Goal: Task Accomplishment & Management: Use online tool/utility

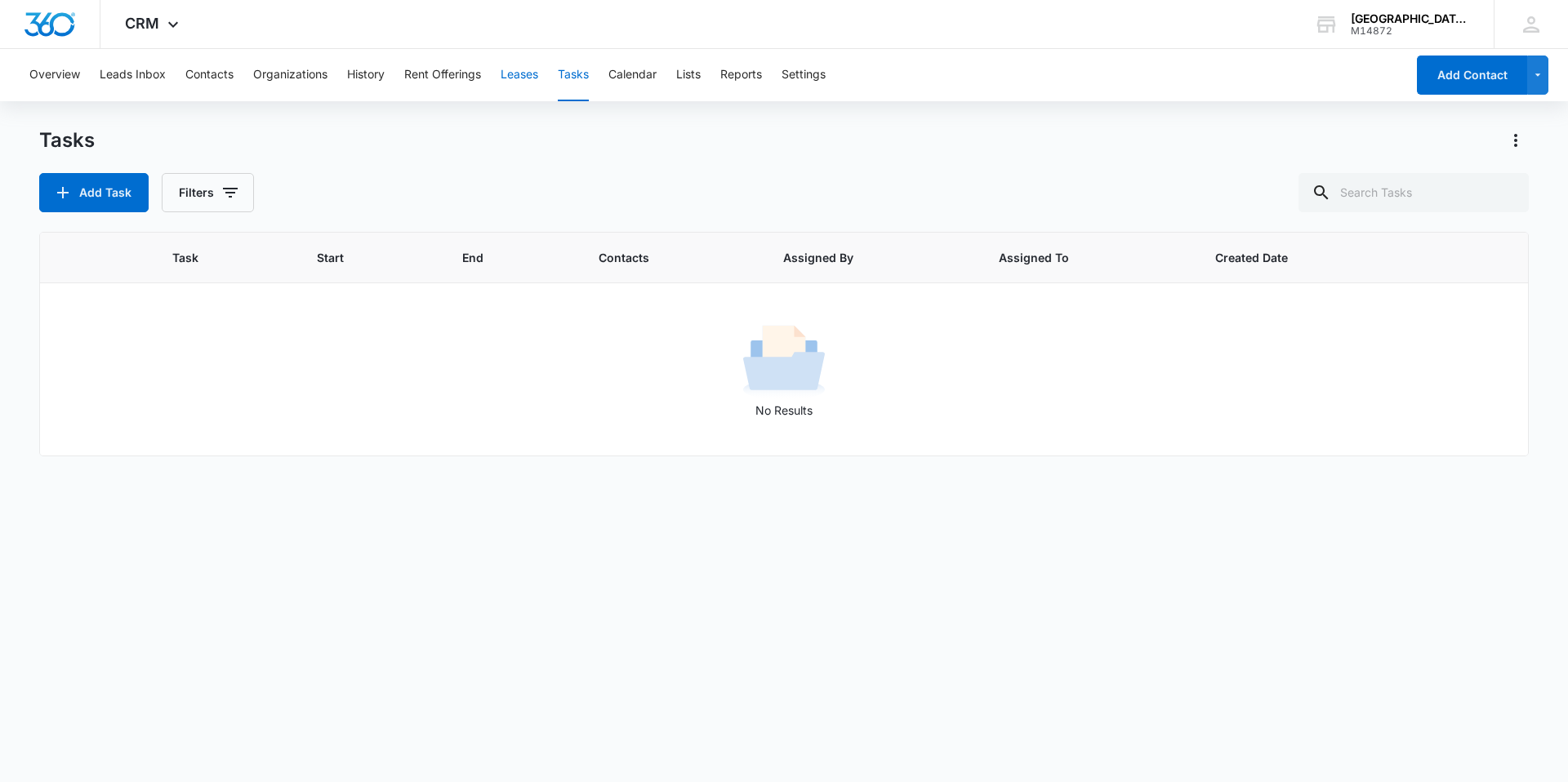
click at [517, 72] on button "Leases" at bounding box center [519, 75] width 38 height 52
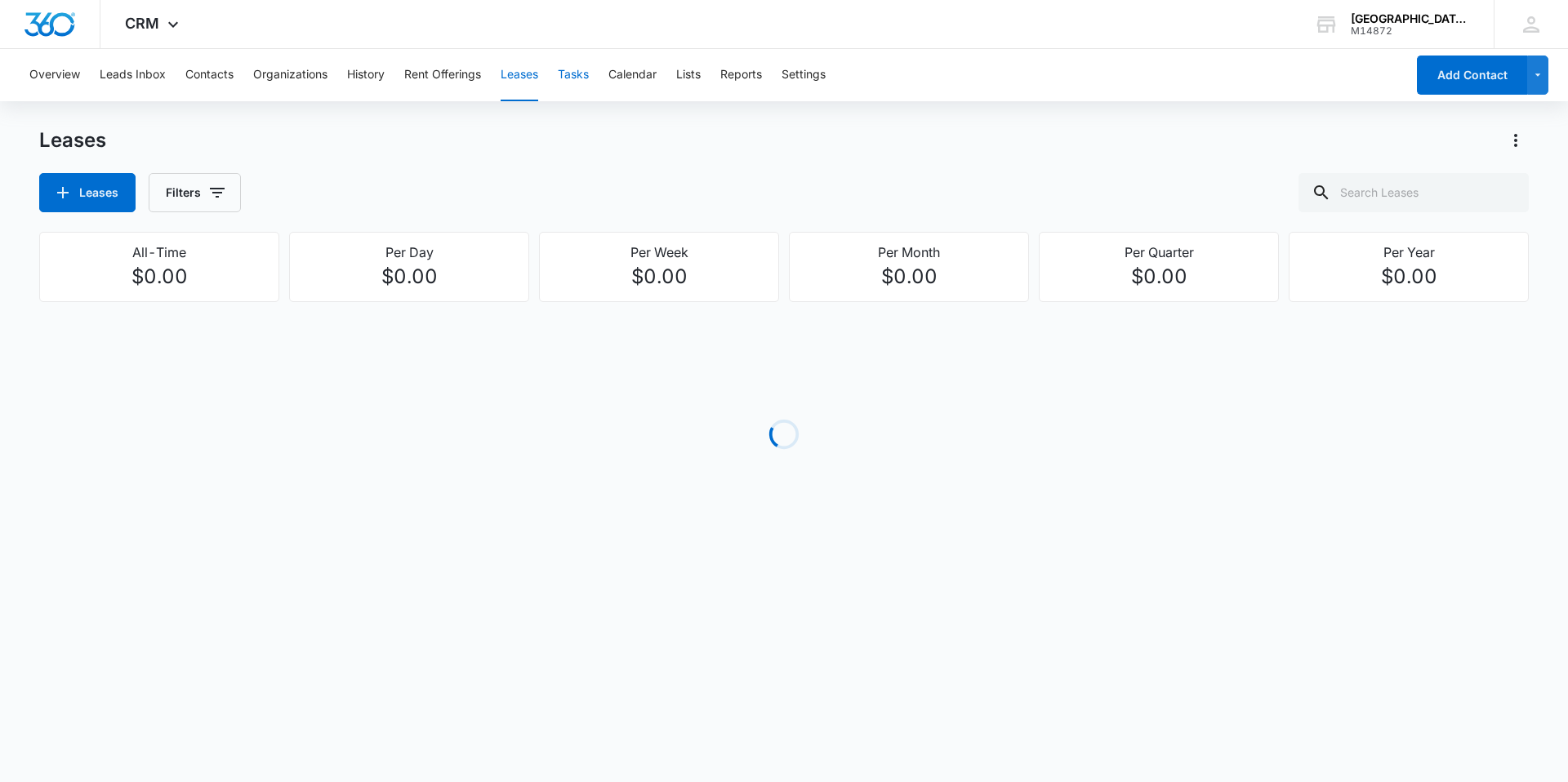
click at [586, 83] on button "Tasks" at bounding box center [573, 75] width 31 height 52
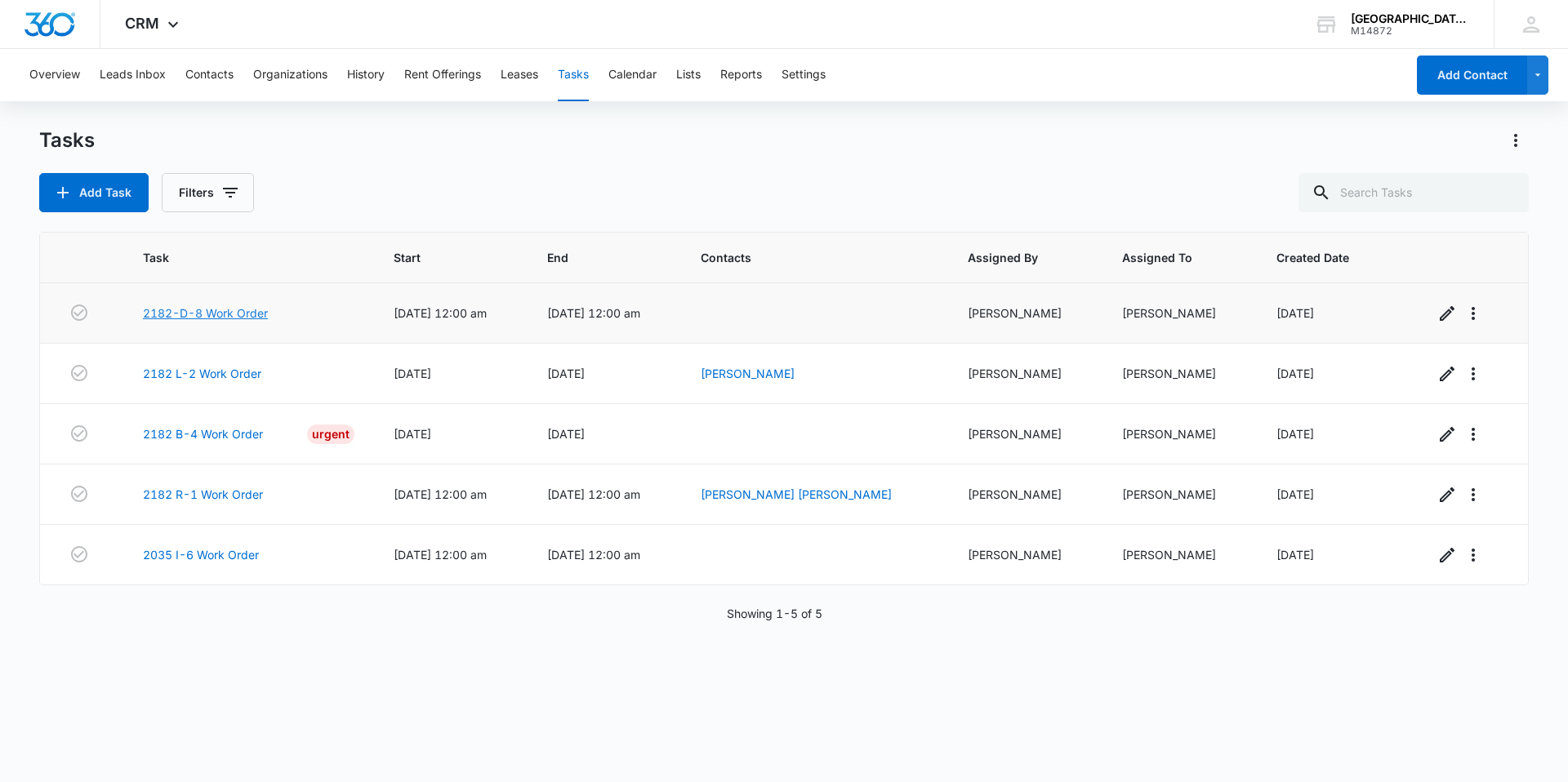
click at [198, 314] on link "2182-D-8 Work Order" at bounding box center [206, 312] width 125 height 17
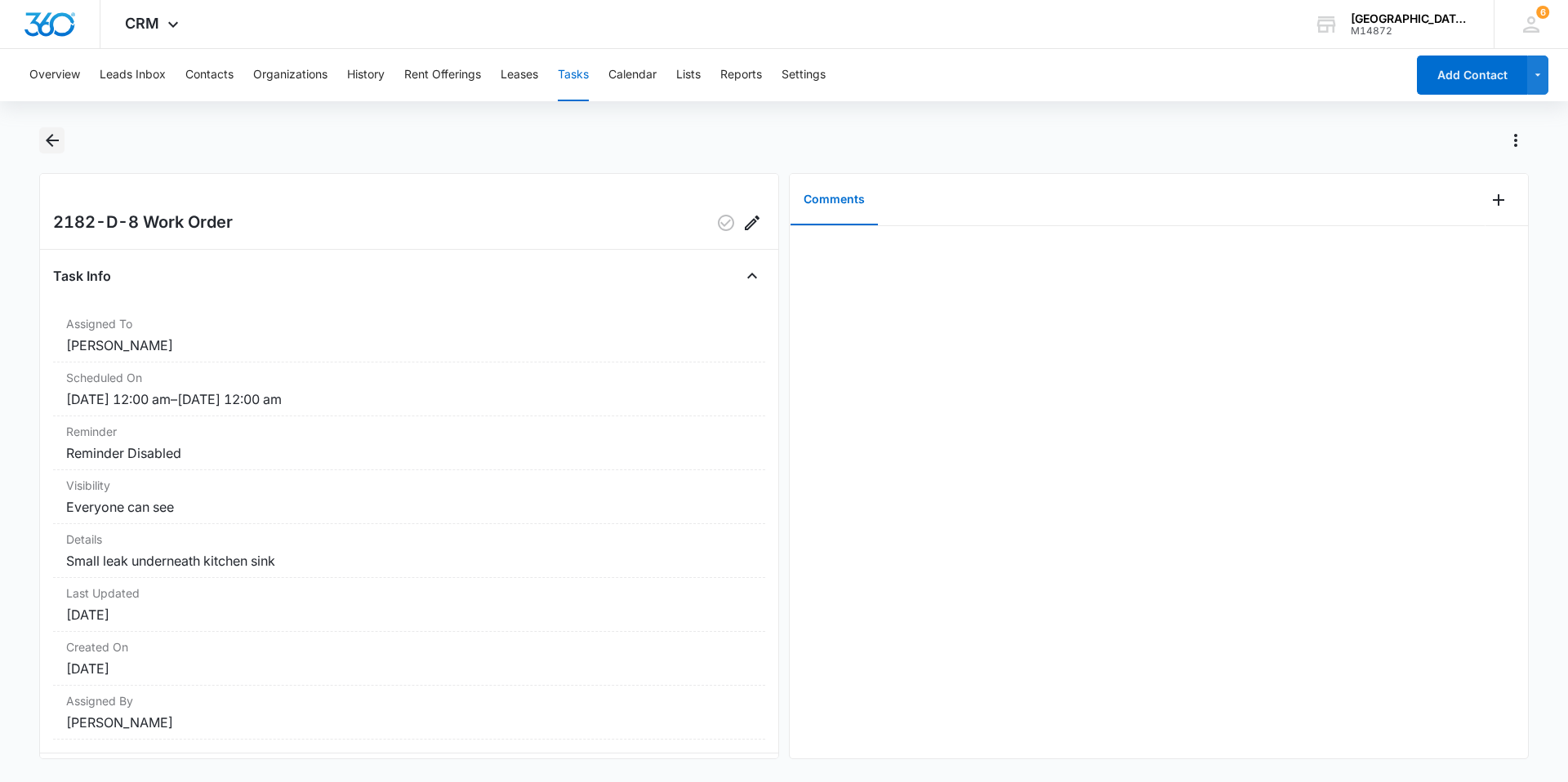
click at [49, 151] on button "Back" at bounding box center [51, 140] width 26 height 26
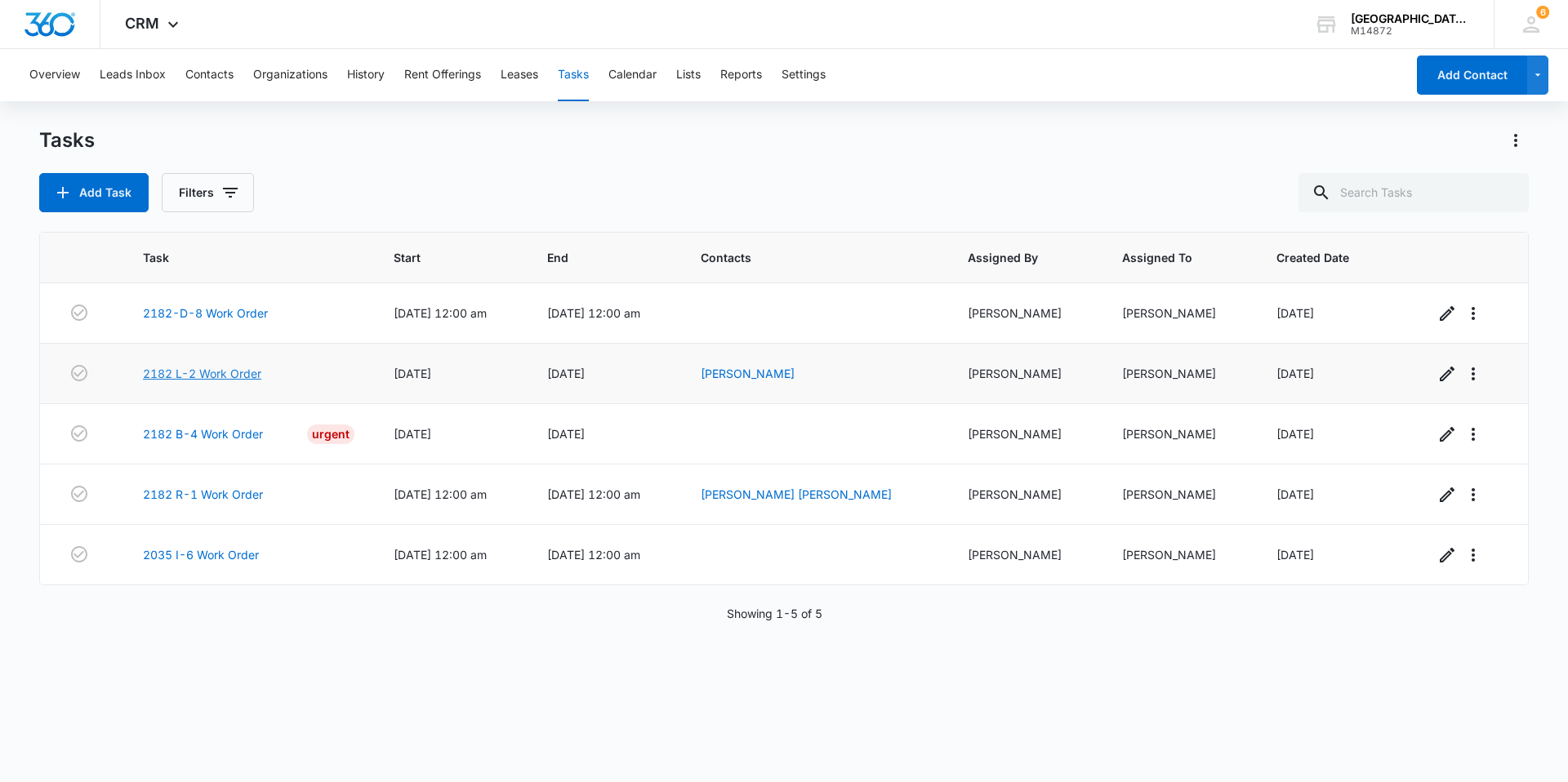
click at [211, 375] on link "2182 L-2 Work Order" at bounding box center [202, 372] width 118 height 17
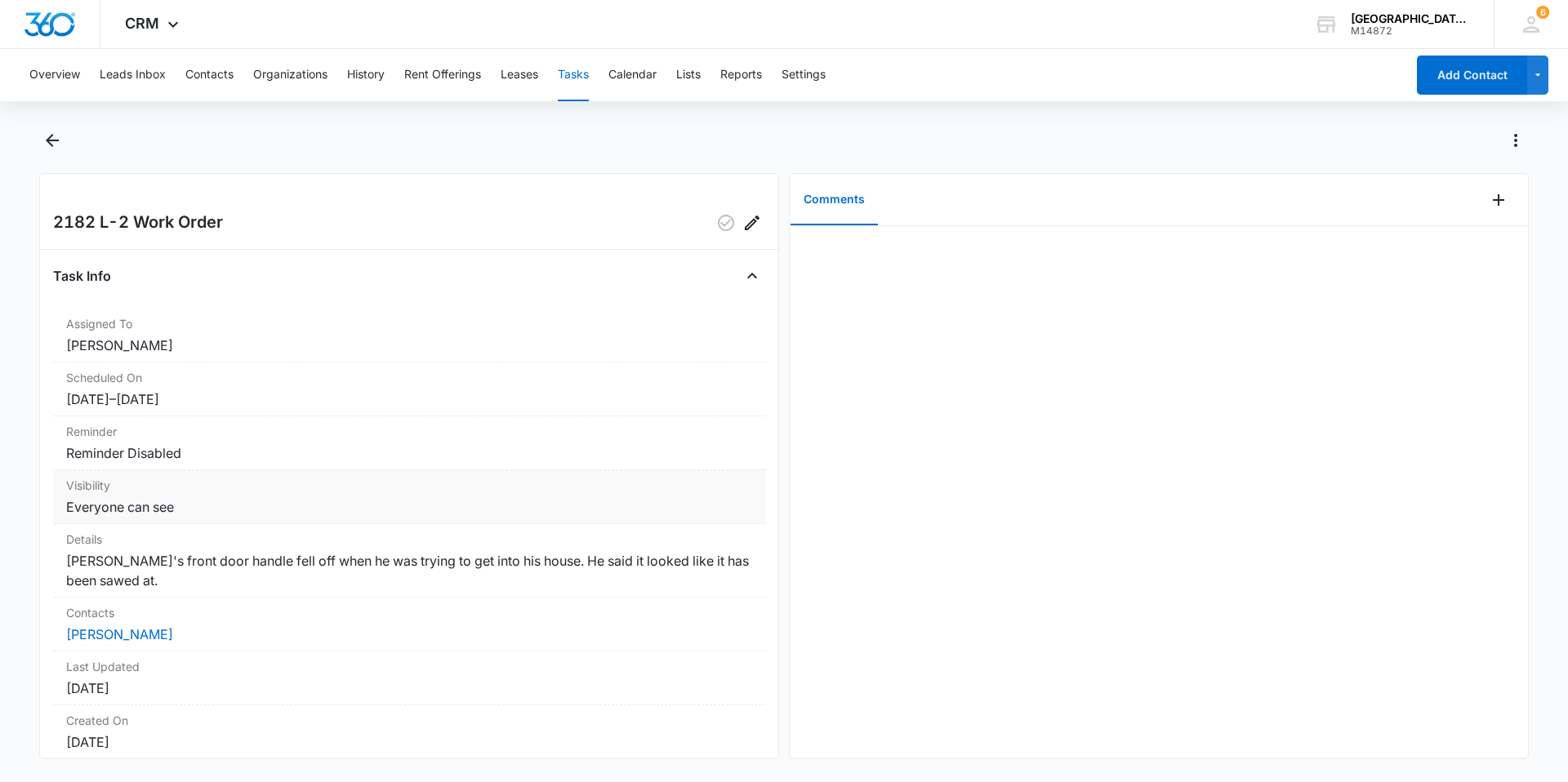
click at [382, 489] on dt "Visibility" at bounding box center [409, 485] width 686 height 17
click at [57, 144] on icon "Back" at bounding box center [52, 140] width 19 height 19
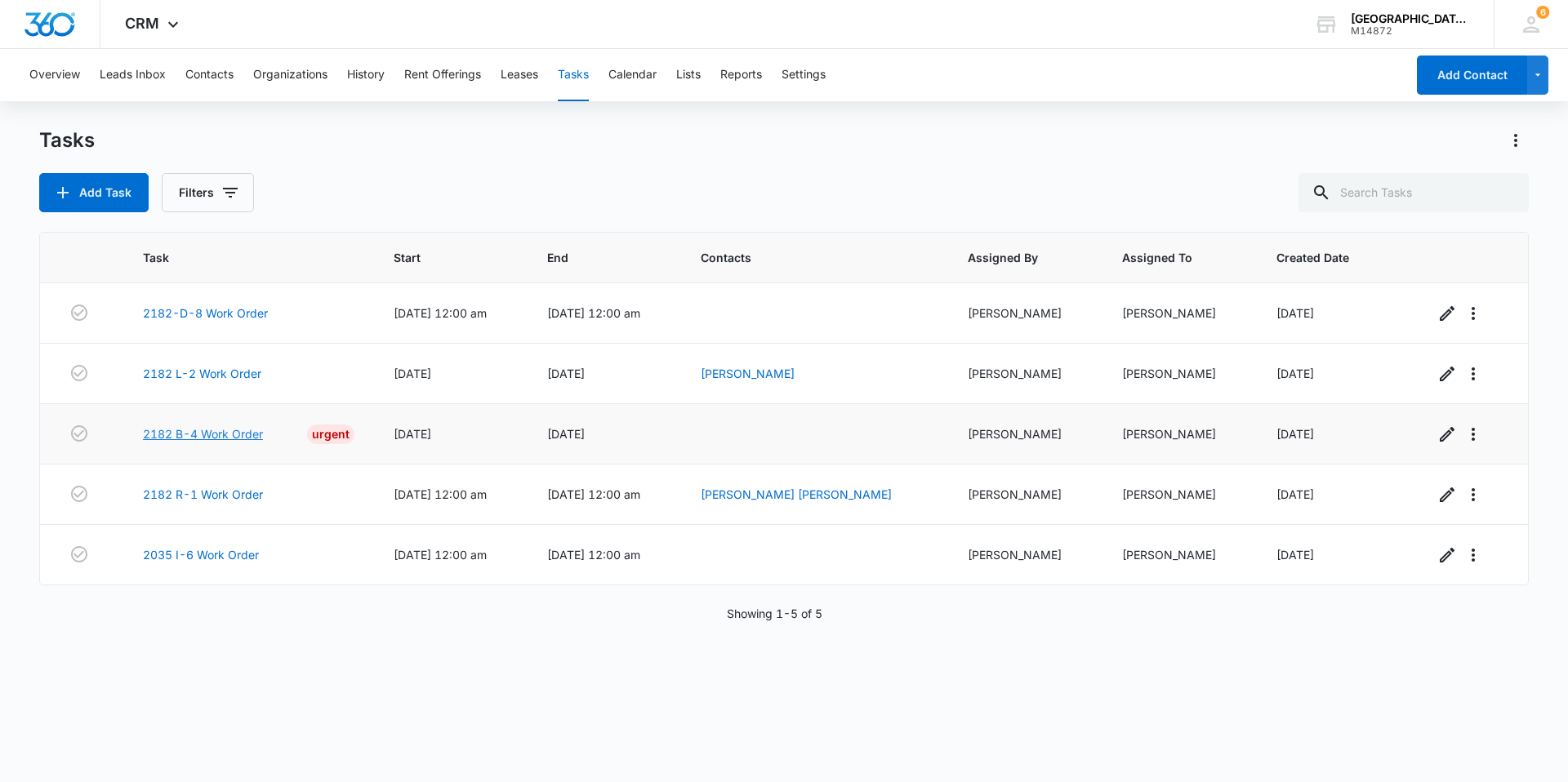
click at [228, 433] on link "2182 B-4 Work Order" at bounding box center [203, 433] width 120 height 17
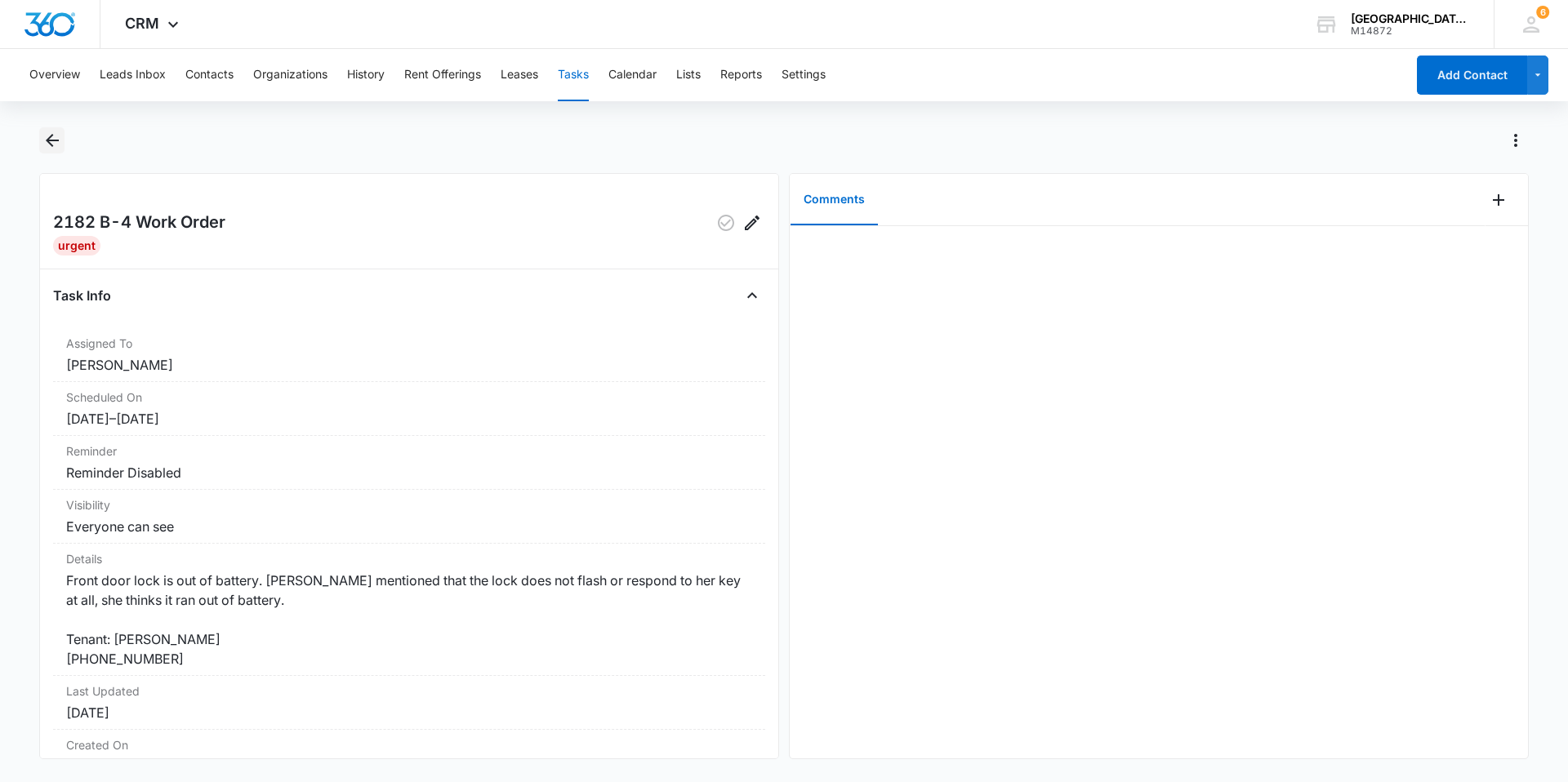
click at [49, 137] on icon "Back" at bounding box center [52, 140] width 19 height 19
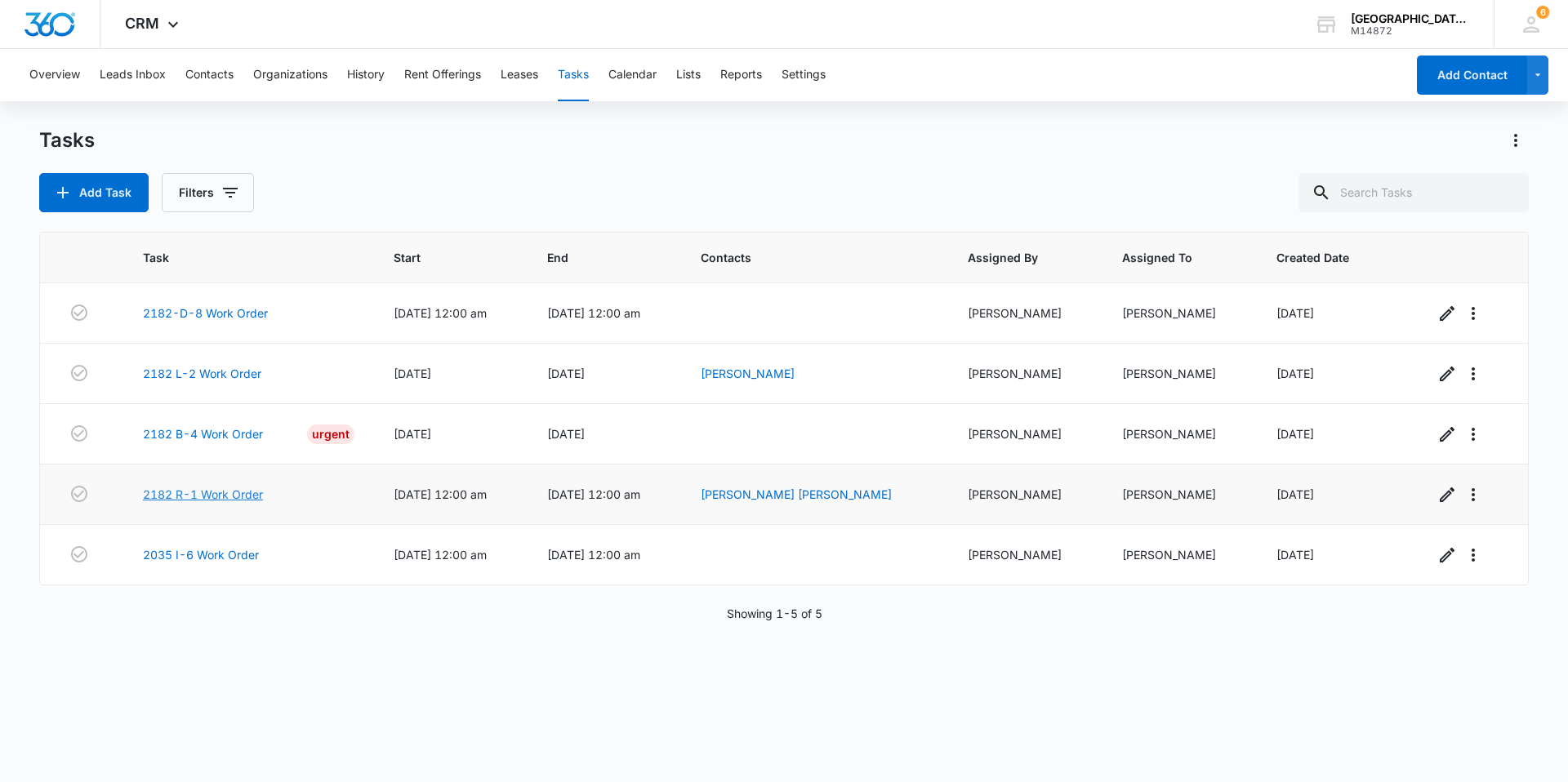
click at [207, 497] on link "2182 R-1 Work Order" at bounding box center [203, 493] width 120 height 17
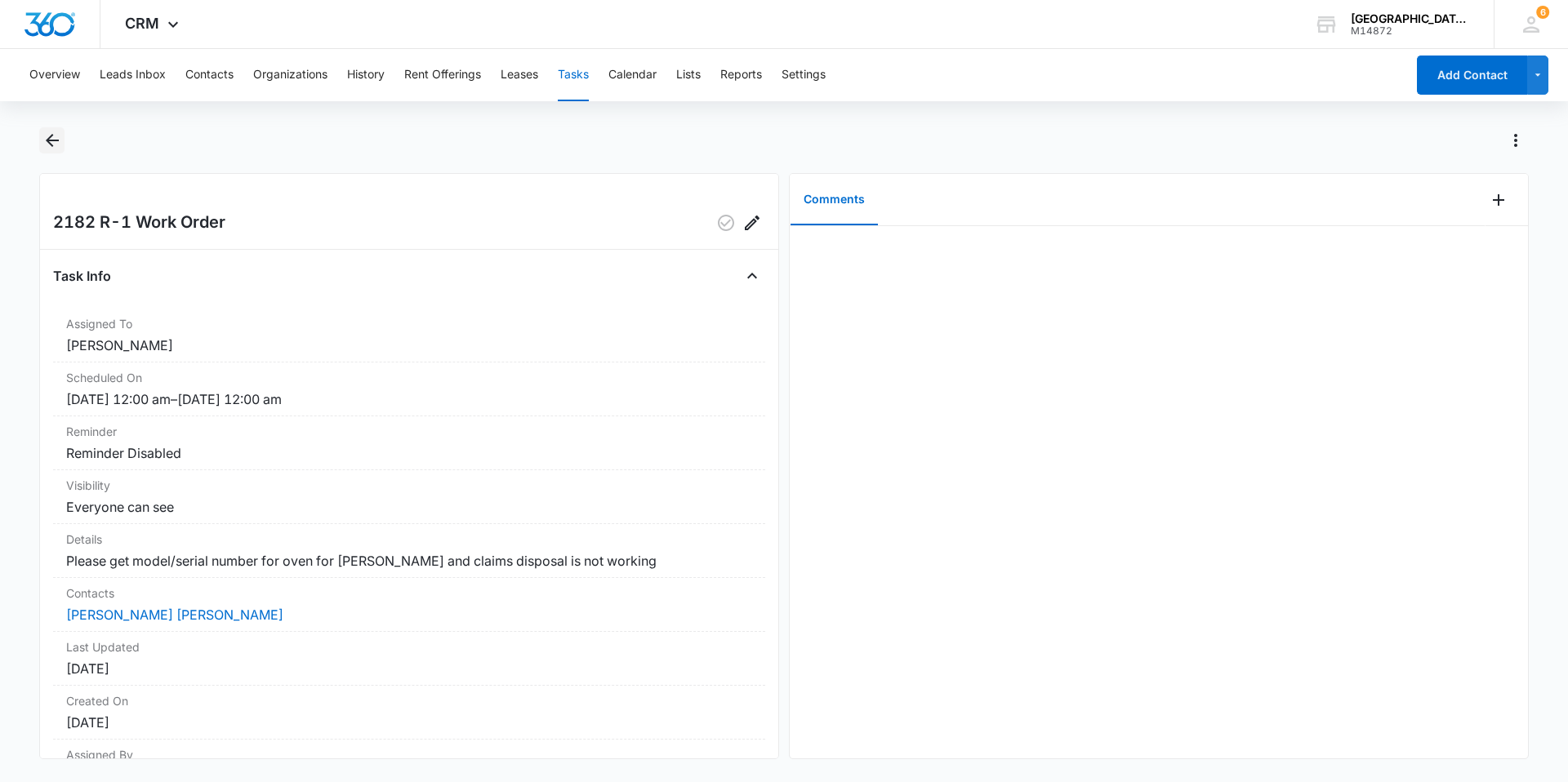
click at [46, 149] on icon "Back" at bounding box center [52, 140] width 19 height 19
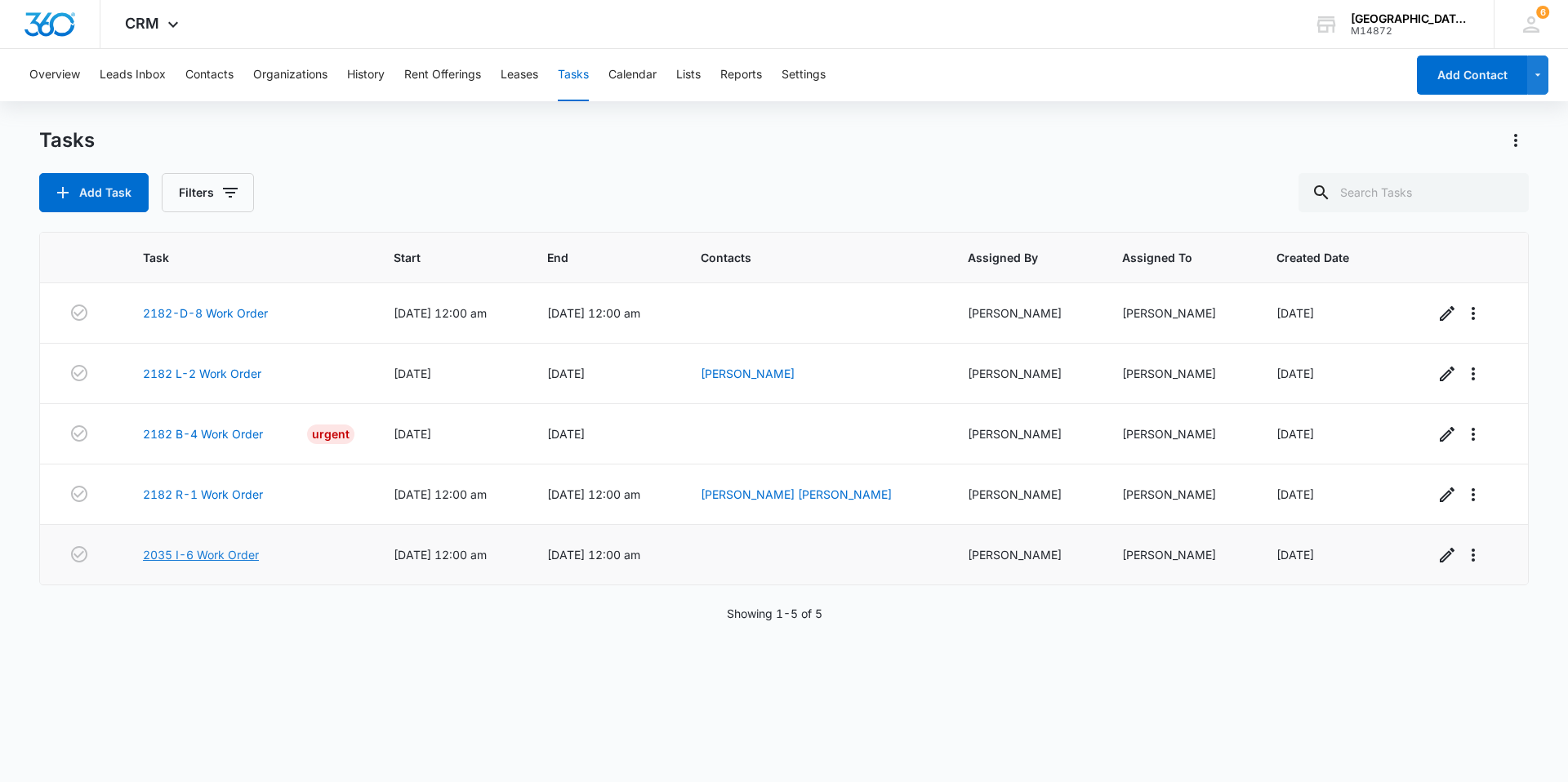
click at [178, 549] on link "2035 I-6 Work Order" at bounding box center [200, 554] width 116 height 17
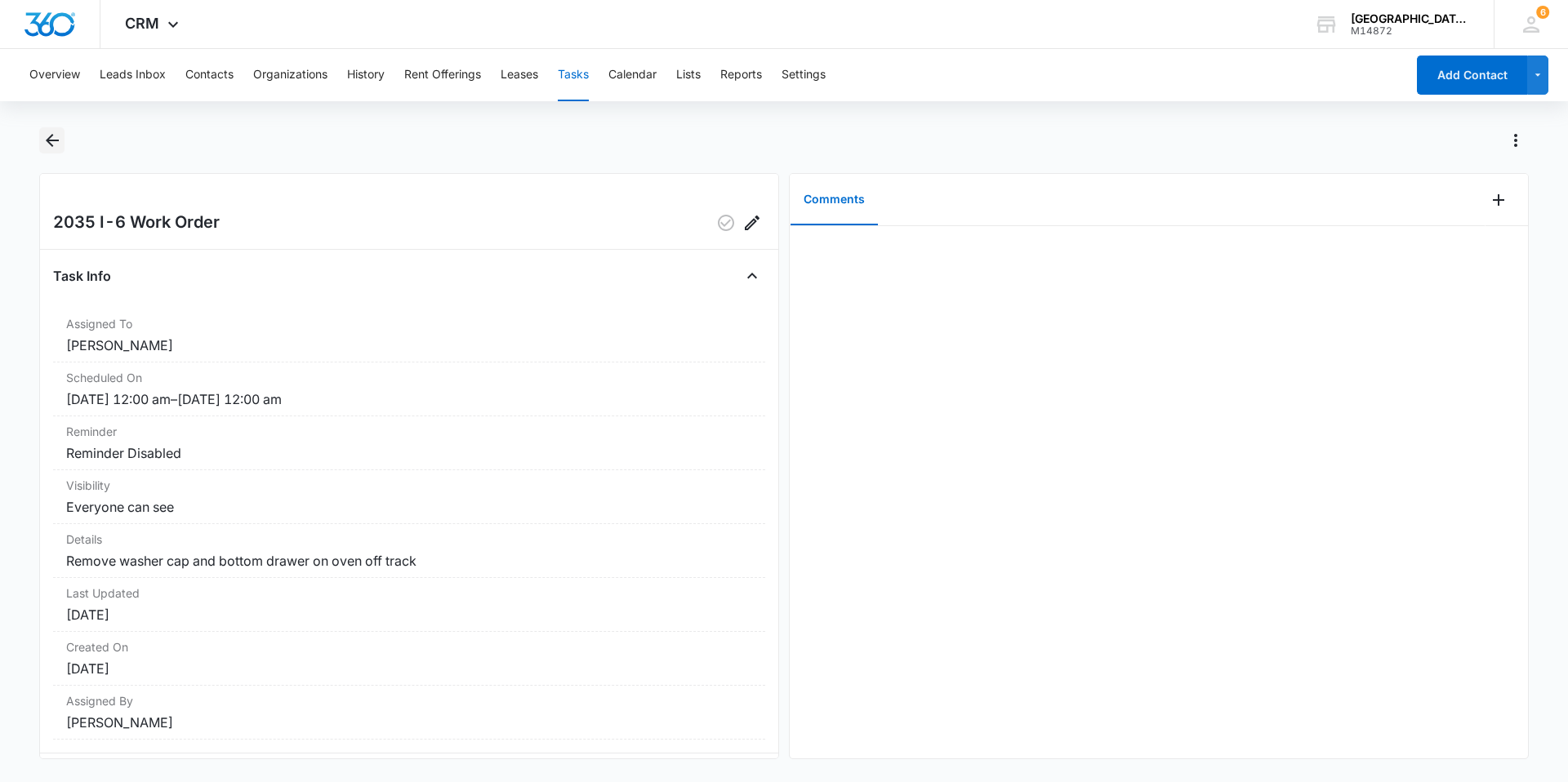
click at [52, 142] on icon "Back" at bounding box center [52, 140] width 19 height 19
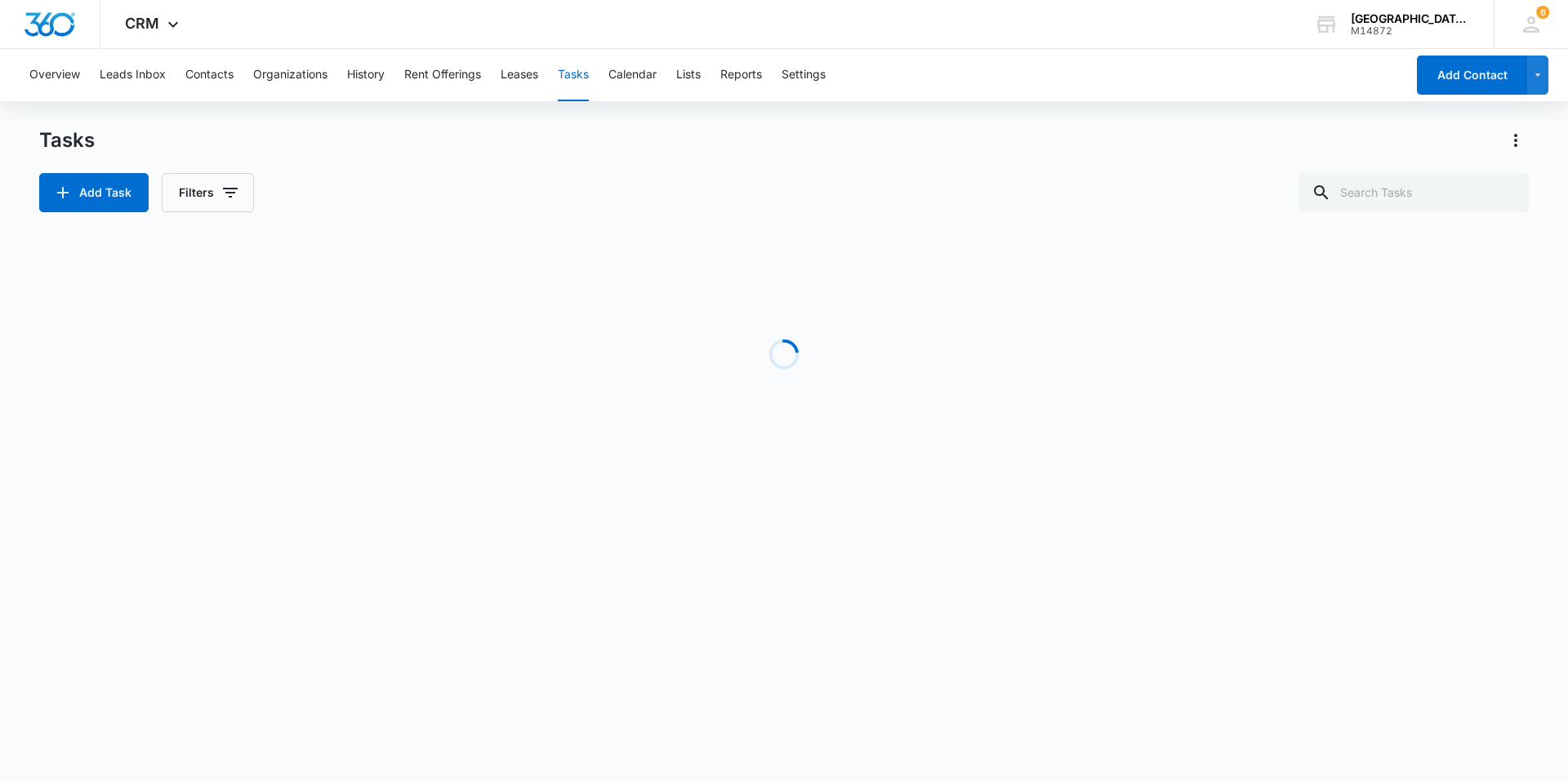
drag, startPoint x: 52, startPoint y: 142, endPoint x: 390, endPoint y: 135, distance: 338.1
click at [390, 135] on div "Tasks" at bounding box center [783, 140] width 1489 height 26
